Goal: Check status: Check status

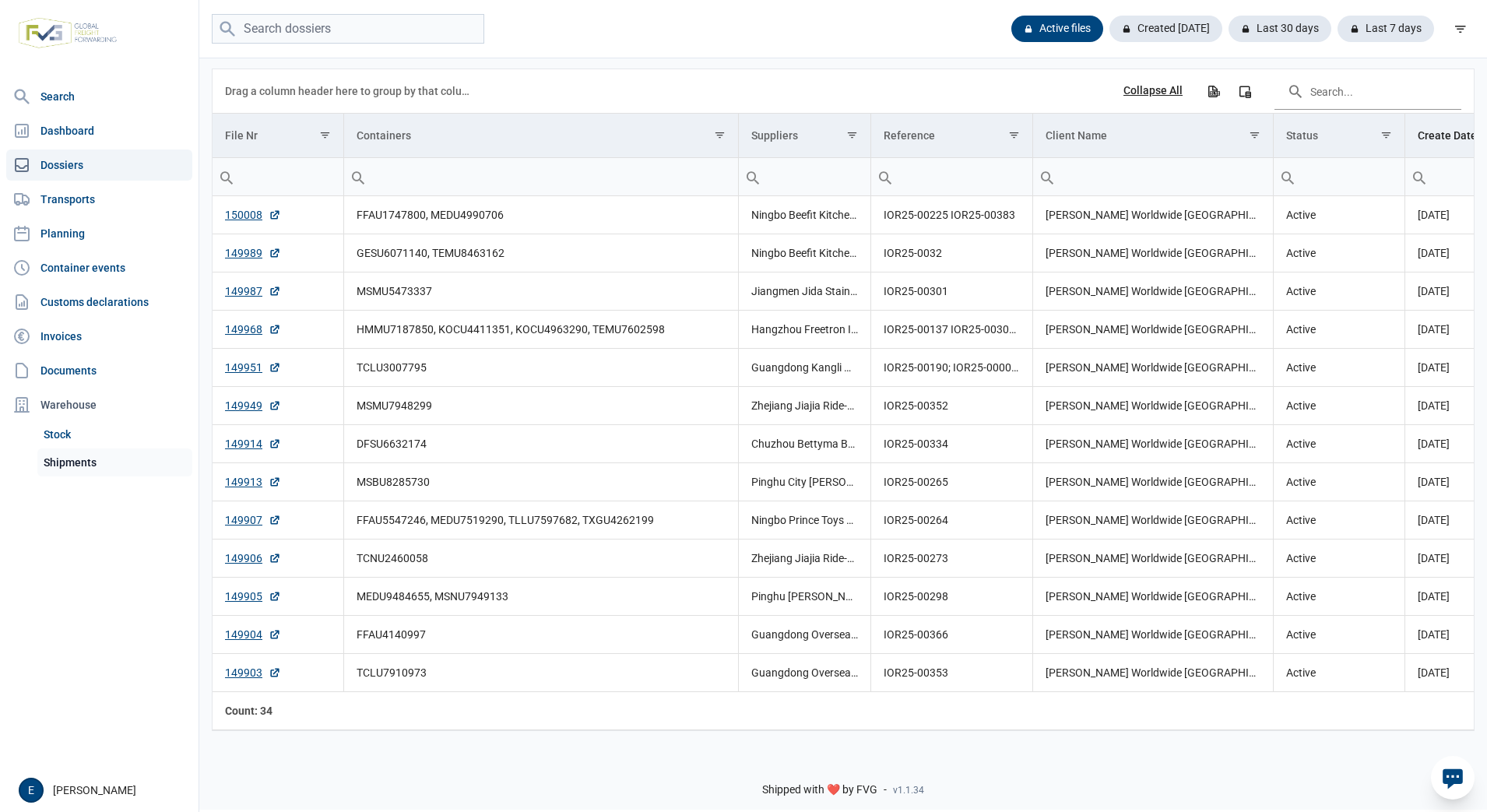
click at [92, 458] on link "Shipments" at bounding box center [114, 461] width 155 height 28
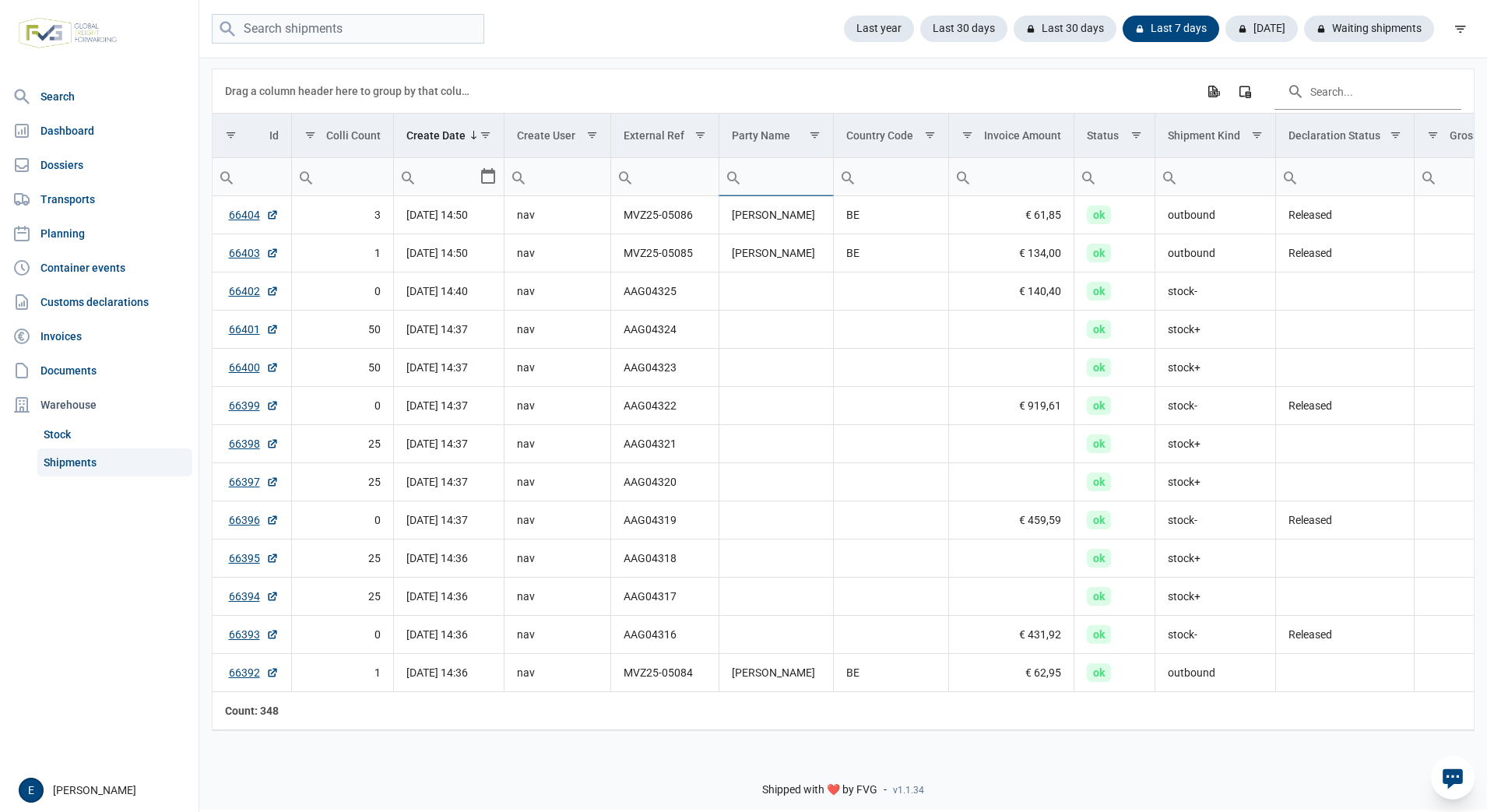
click at [766, 179] on input "Filter cell" at bounding box center [776, 176] width 114 height 37
type input "mir"
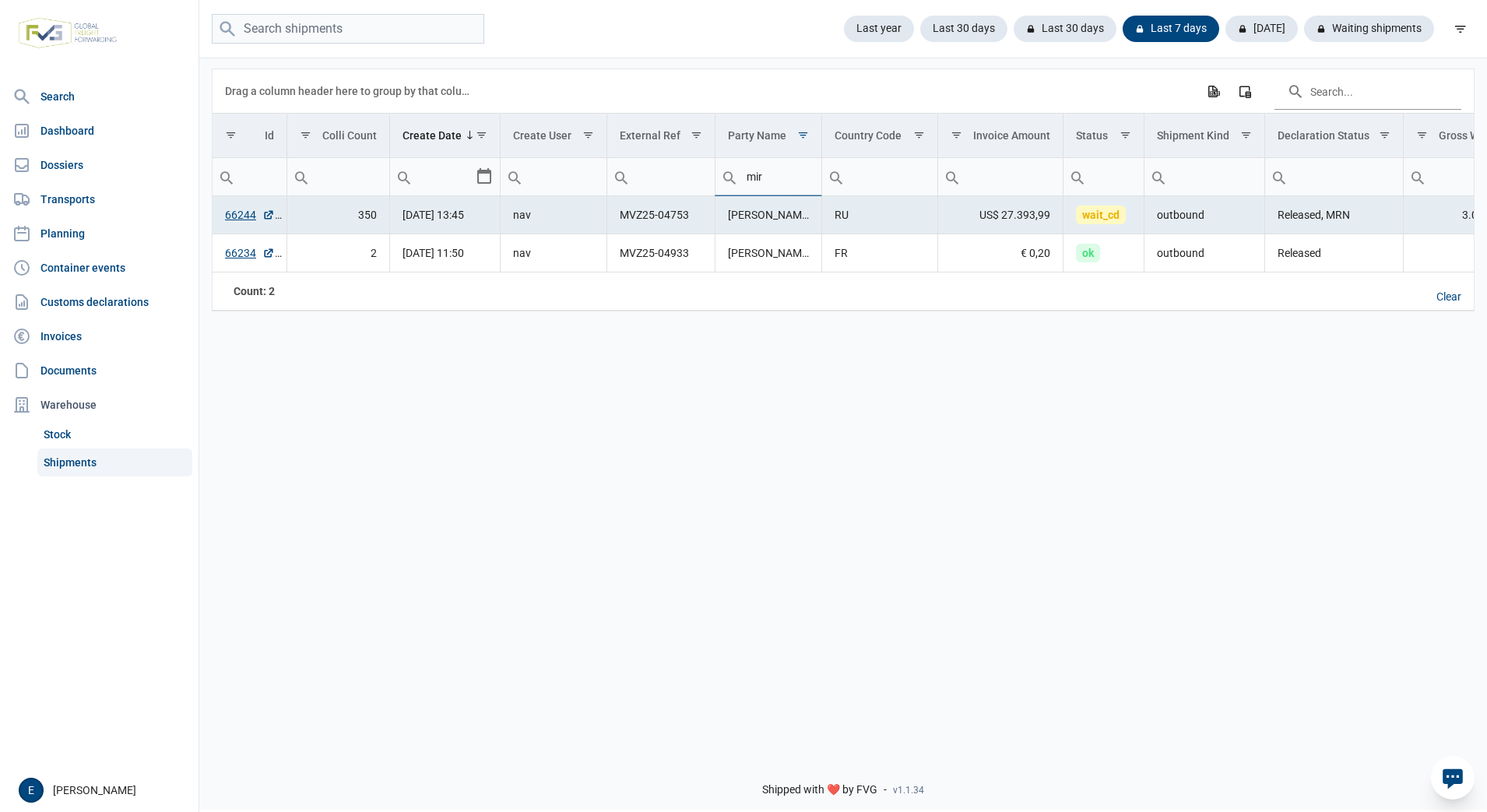
click at [842, 623] on div "Data grid with 2 rows and 18 columns Drag a column header here to group by that…" at bounding box center [843, 400] width 1287 height 687
